Goal: Task Accomplishment & Management: Use online tool/utility

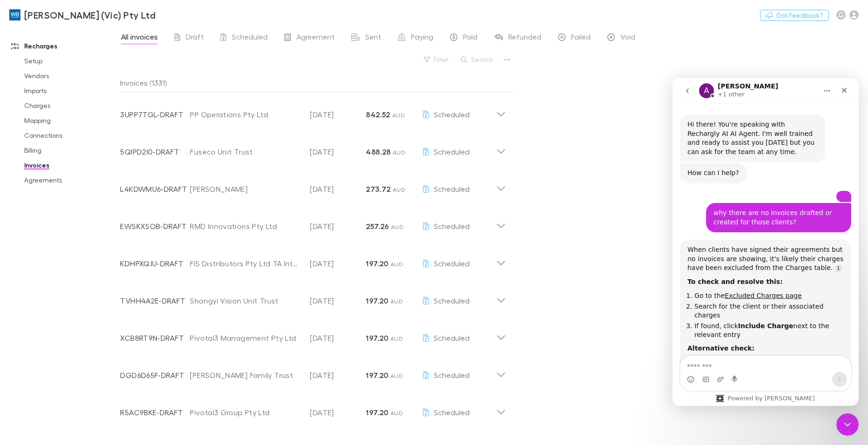
scroll to position [6697, 0]
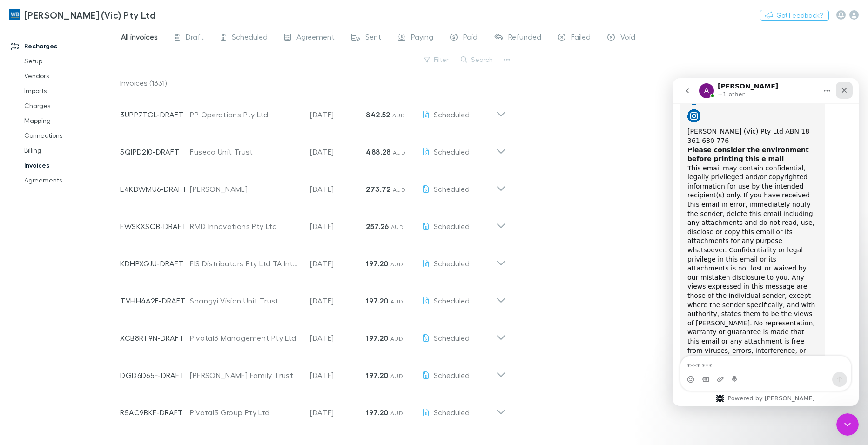
click at [844, 92] on icon "Close" at bounding box center [843, 90] width 7 height 7
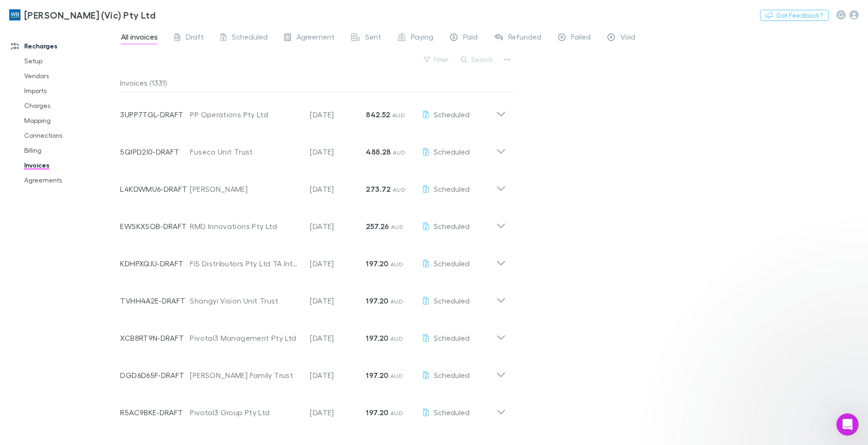
scroll to position [0, 0]
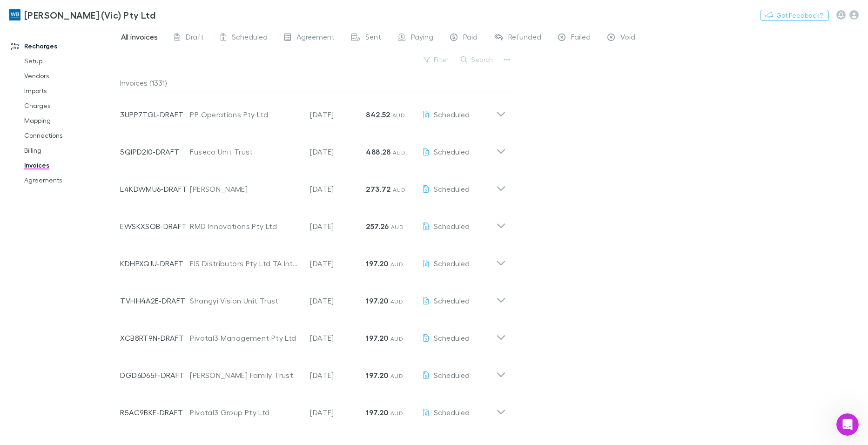
click at [765, 42] on div "All invoices Draft Scheduled Agreement Sent Paying Paid Refunded Failed Void" at bounding box center [494, 40] width 748 height 18
click at [35, 61] on link "Setup" at bounding box center [70, 61] width 110 height 15
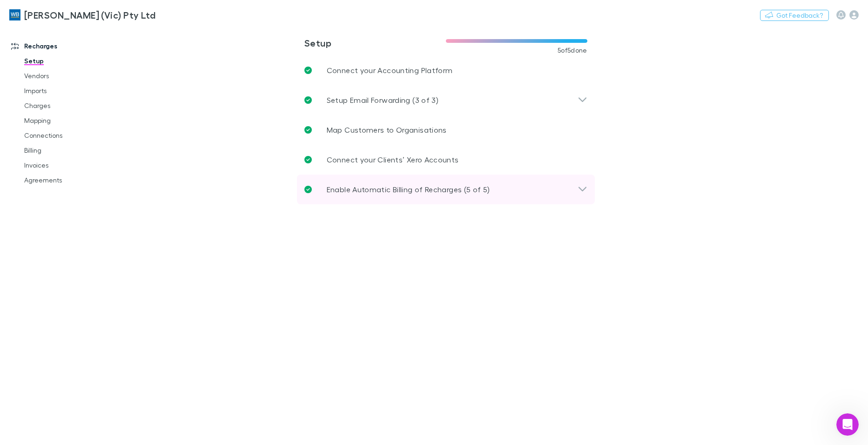
click at [582, 190] on icon at bounding box center [582, 189] width 8 height 5
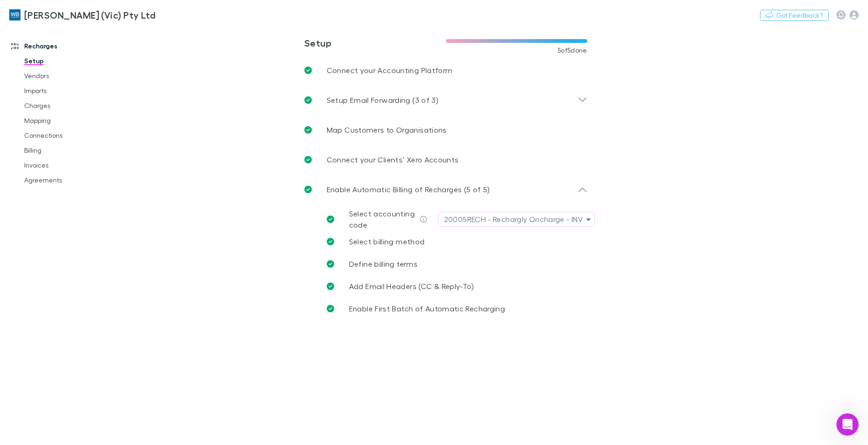
click at [453, 390] on main "**********" at bounding box center [494, 235] width 748 height 419
click at [587, 221] on icon "button" at bounding box center [588, 219] width 4 height 7
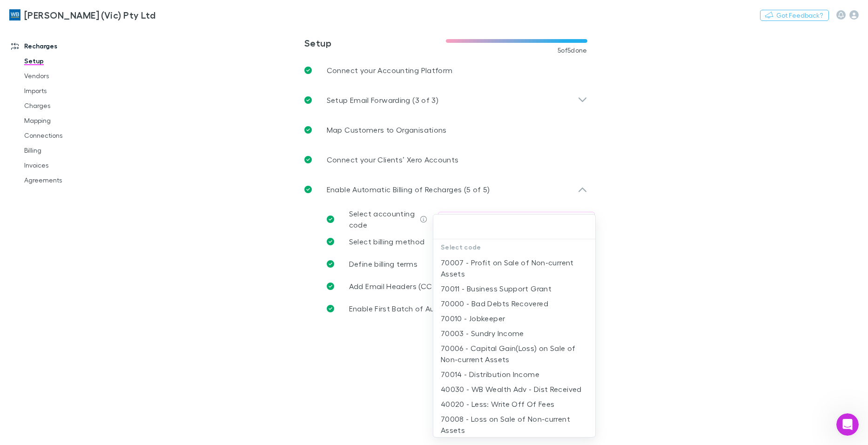
click at [745, 176] on div at bounding box center [434, 222] width 868 height 445
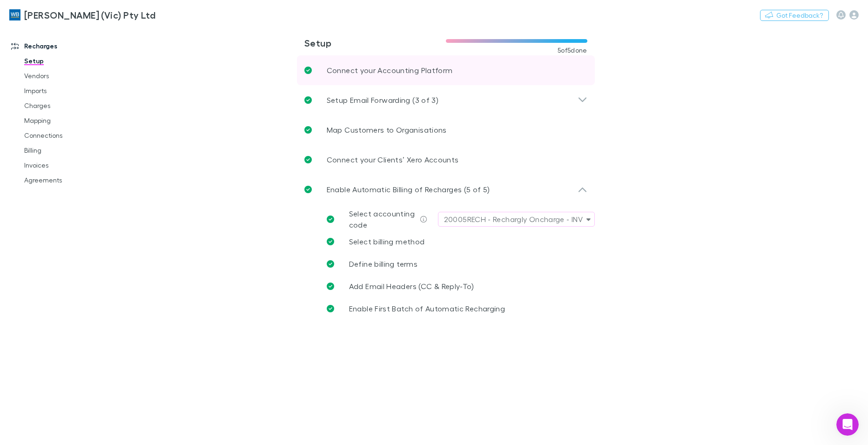
click at [453, 71] on link "Connect your Accounting Platform" at bounding box center [446, 70] width 298 height 30
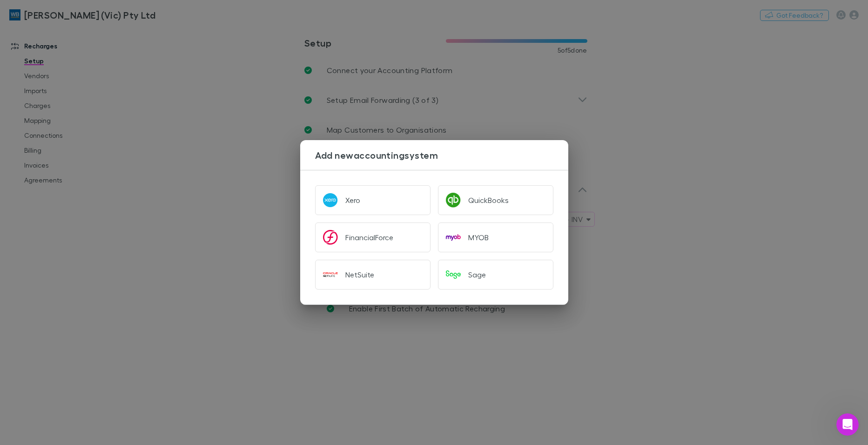
click at [796, 73] on div "Add new accounting system Xero QuickBooks FinancialForce MYOB NetSuite Sage" at bounding box center [434, 222] width 868 height 445
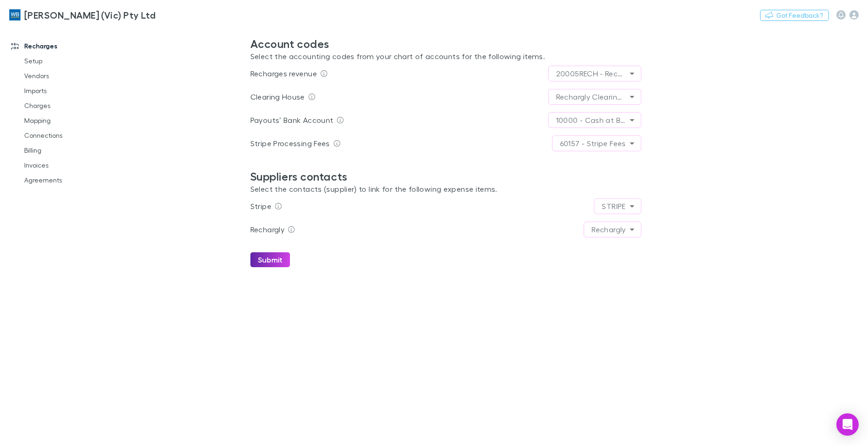
click at [482, 381] on main "**********" at bounding box center [494, 235] width 748 height 419
